Goal: Transaction & Acquisition: Purchase product/service

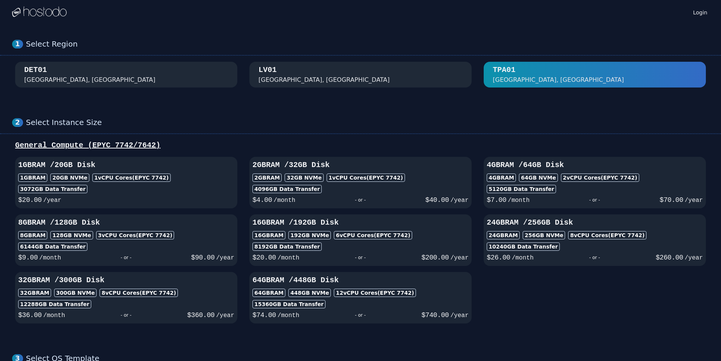
click at [328, 75] on div "[GEOGRAPHIC_DATA], [GEOGRAPHIC_DATA]" at bounding box center [361, 75] width 204 height 20
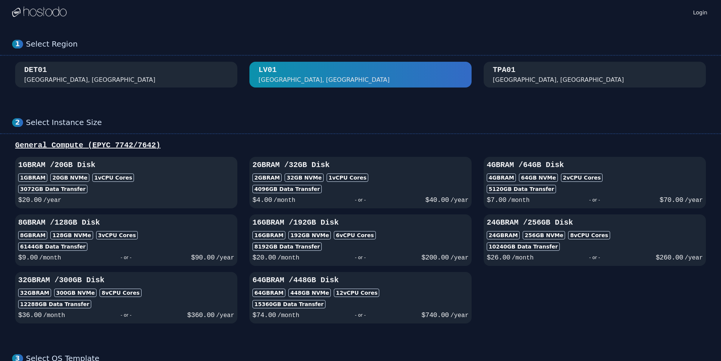
click at [167, 192] on div "3072 GB Data Transfer" at bounding box center [126, 189] width 216 height 8
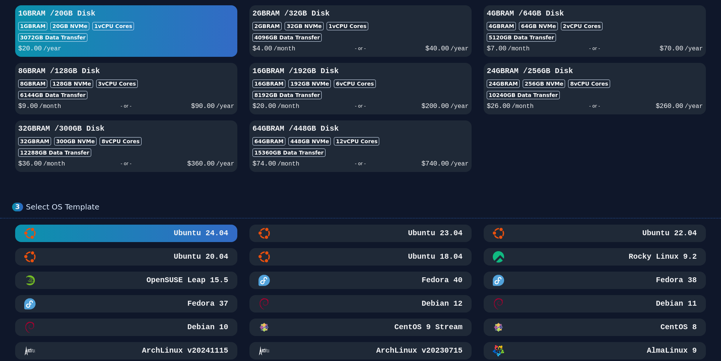
scroll to position [265, 0]
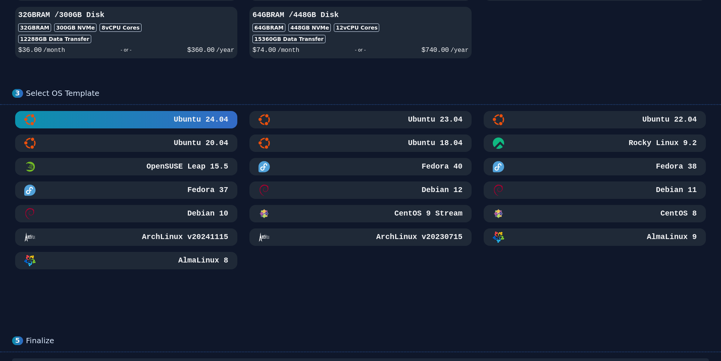
click at [173, 217] on div "Debian 10" at bounding box center [126, 213] width 204 height 11
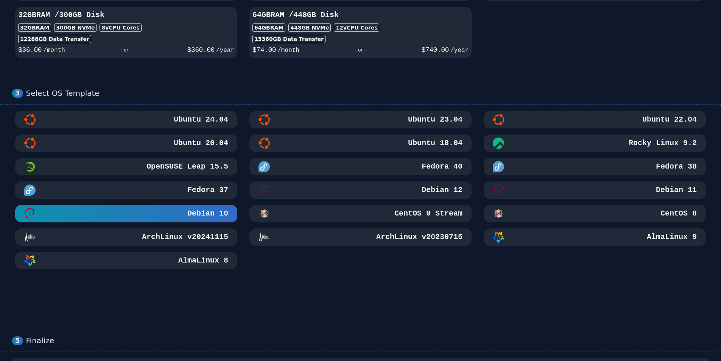
click at [321, 194] on div "Debian 12" at bounding box center [361, 189] width 204 height 11
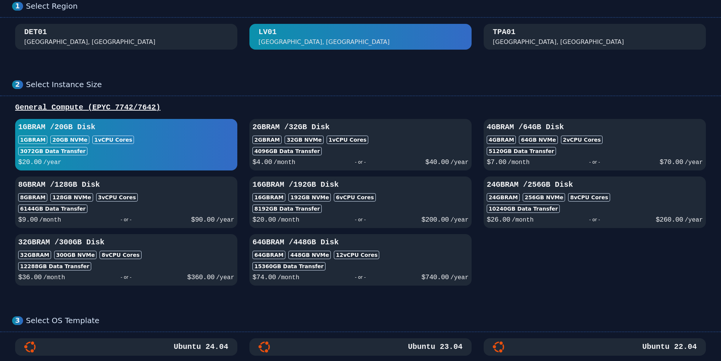
scroll to position [0, 0]
